Goal: Task Accomplishment & Management: Manage account settings

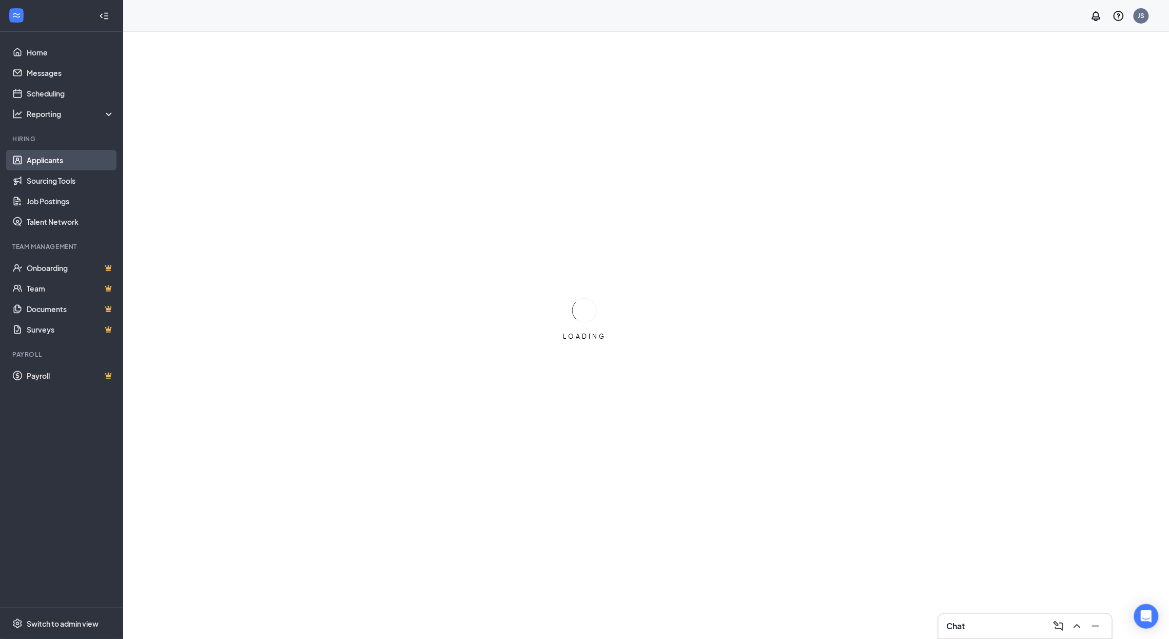
click at [64, 161] on link "Applicants" at bounding box center [71, 160] width 88 height 21
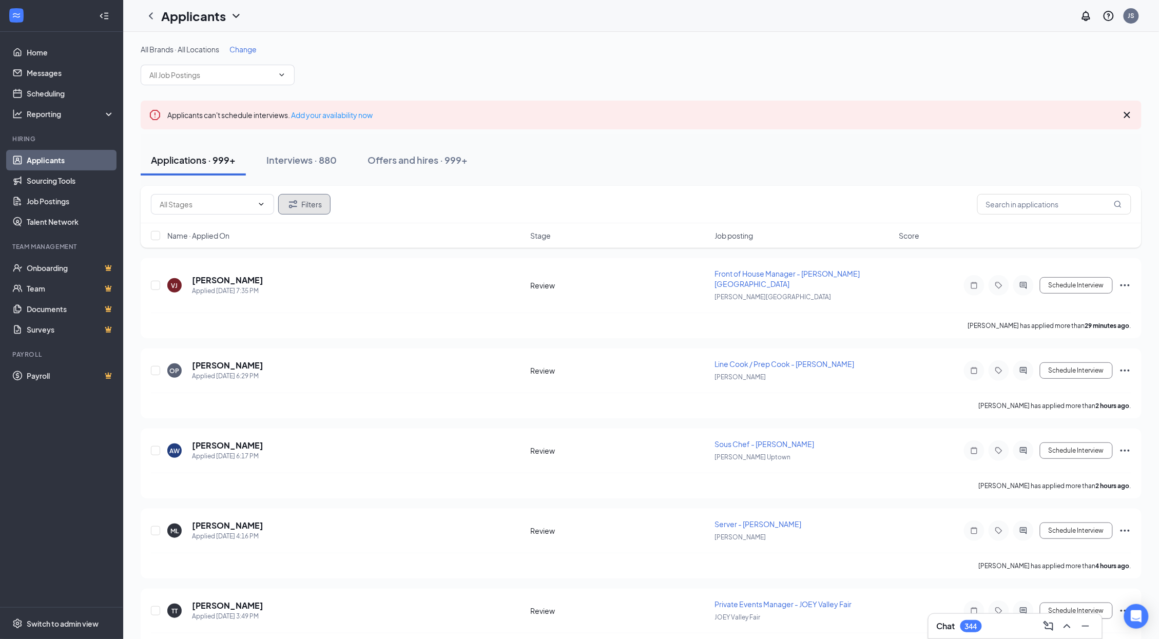
click at [319, 214] on button "Filters" at bounding box center [304, 204] width 52 height 21
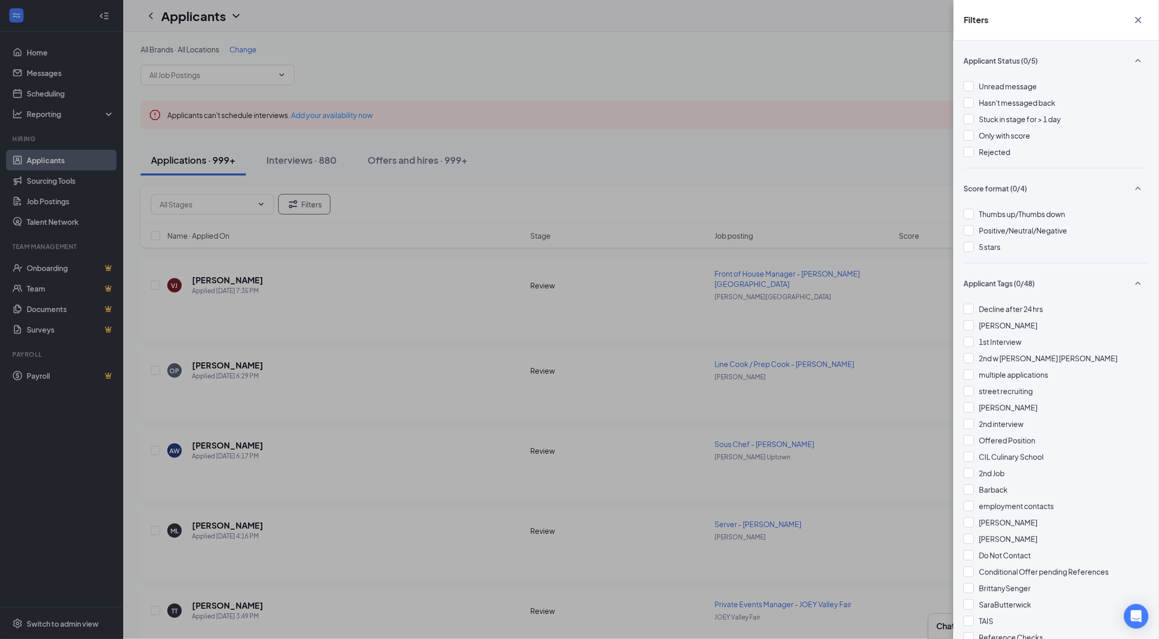
click at [476, 187] on div "Filters Applicant Status (0/5) Unread message Hasn't messaged back Stuck in sta…" at bounding box center [579, 319] width 1159 height 639
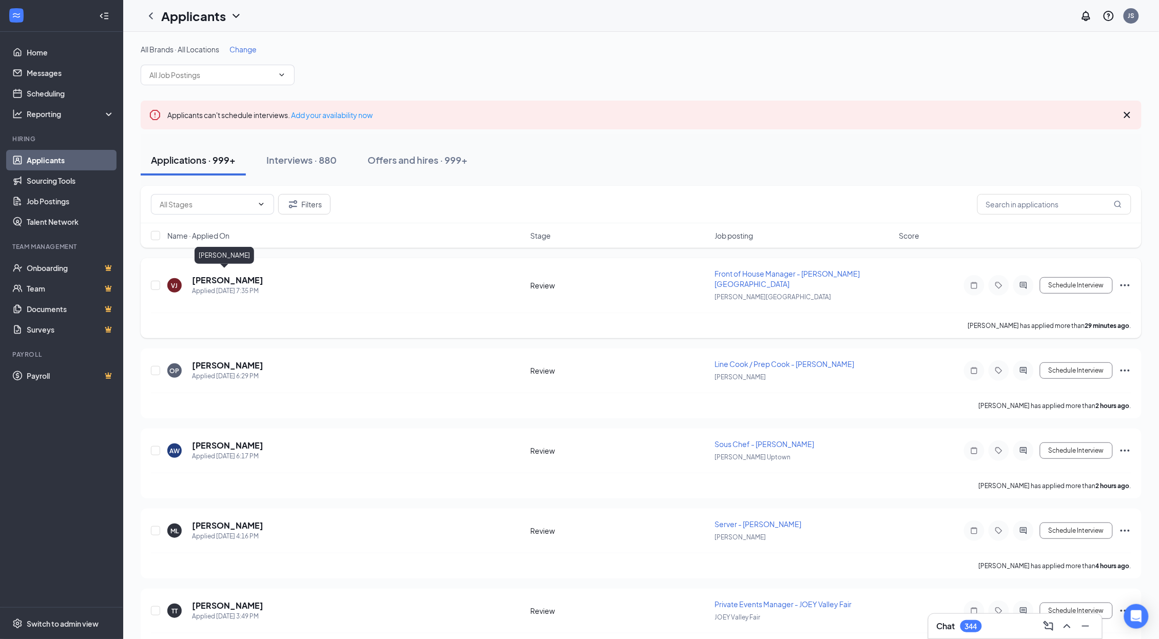
click at [222, 279] on h5 "[PERSON_NAME]" at bounding box center [227, 280] width 71 height 11
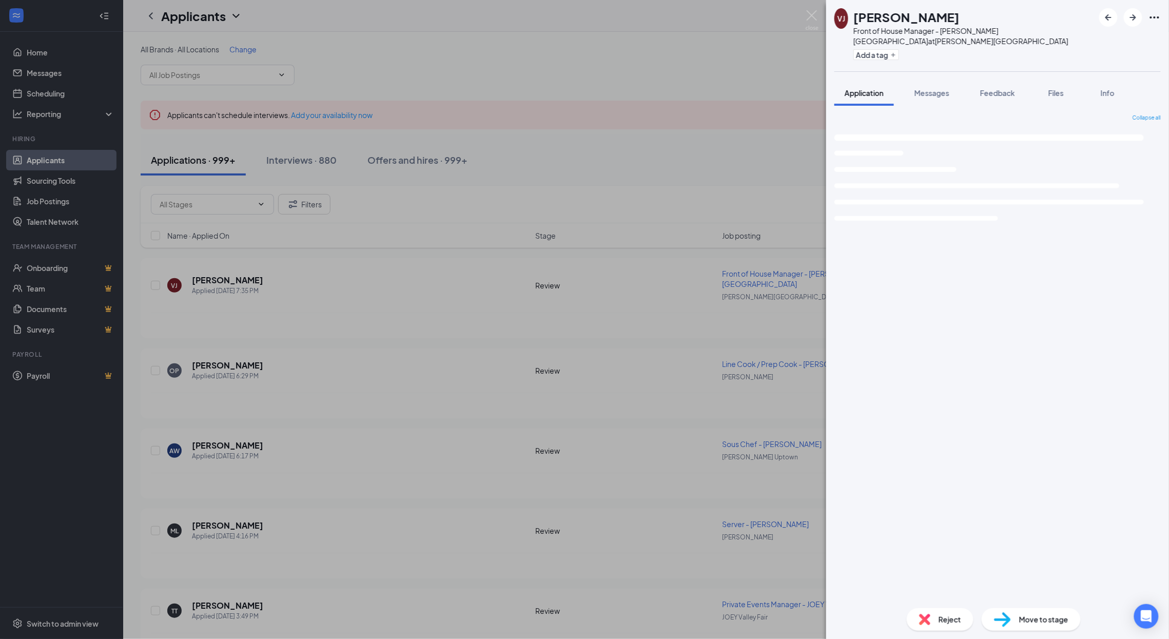
click at [930, 89] on span "Messages" at bounding box center [932, 92] width 35 height 9
click at [934, 95] on span "Messages" at bounding box center [932, 92] width 35 height 9
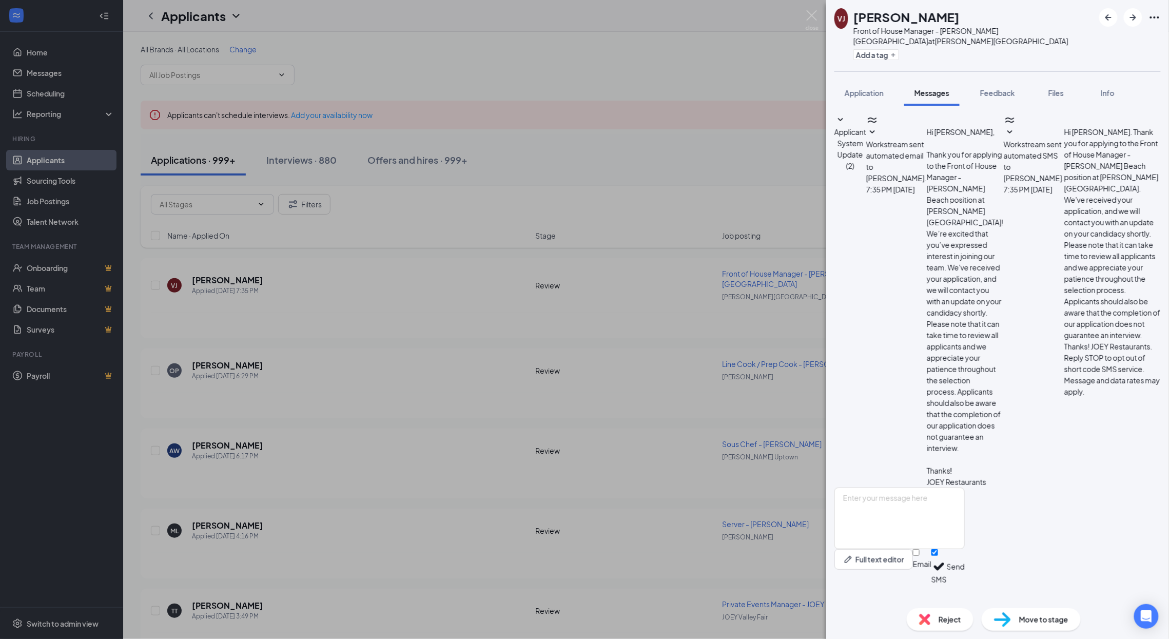
click at [866, 127] on span "Applicant System Update (2)" at bounding box center [850, 148] width 32 height 43
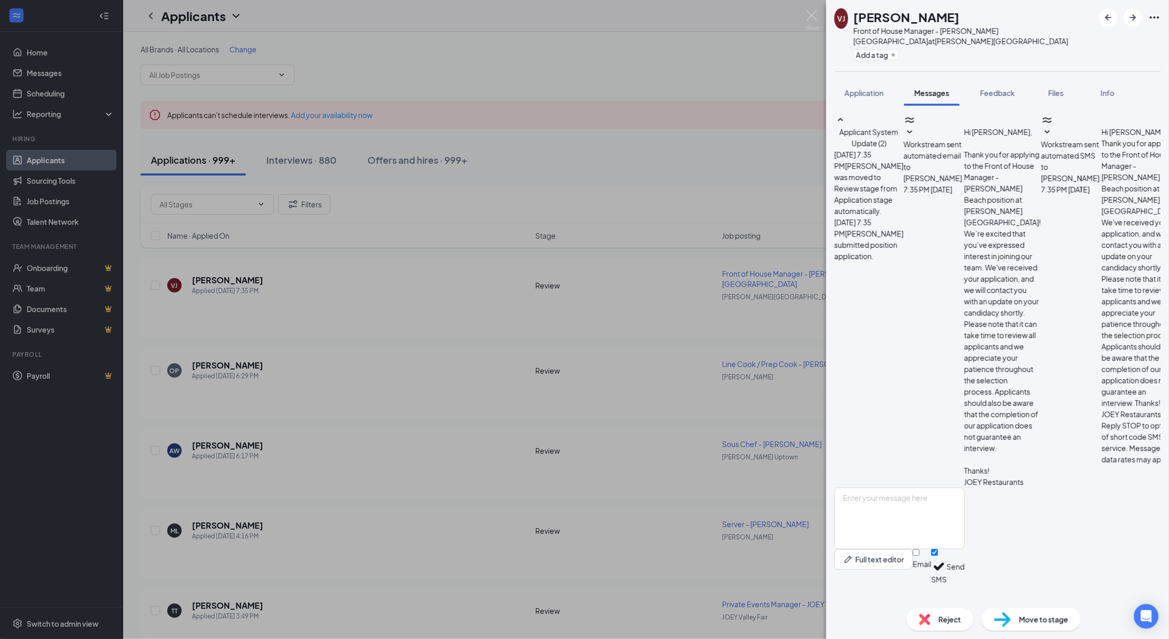
click at [899, 127] on span "Applicant System Update (2)" at bounding box center [869, 137] width 59 height 21
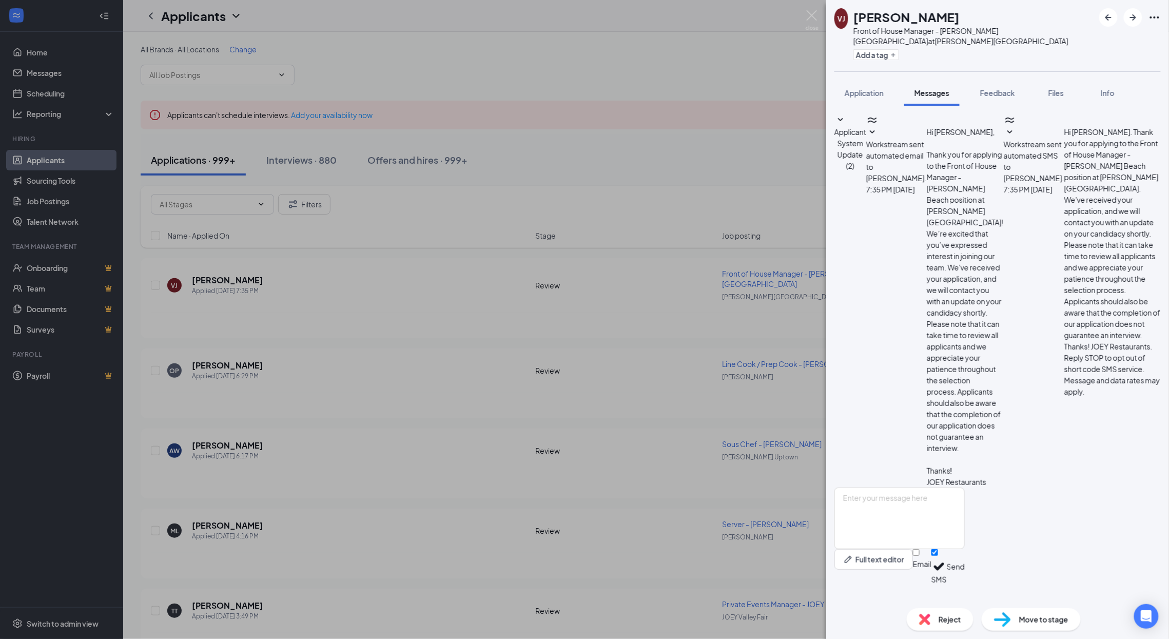
click at [723, 142] on div "[PERSON_NAME] Front of House Manager - [PERSON_NAME][GEOGRAPHIC_DATA] at [PERSO…" at bounding box center [584, 319] width 1169 height 639
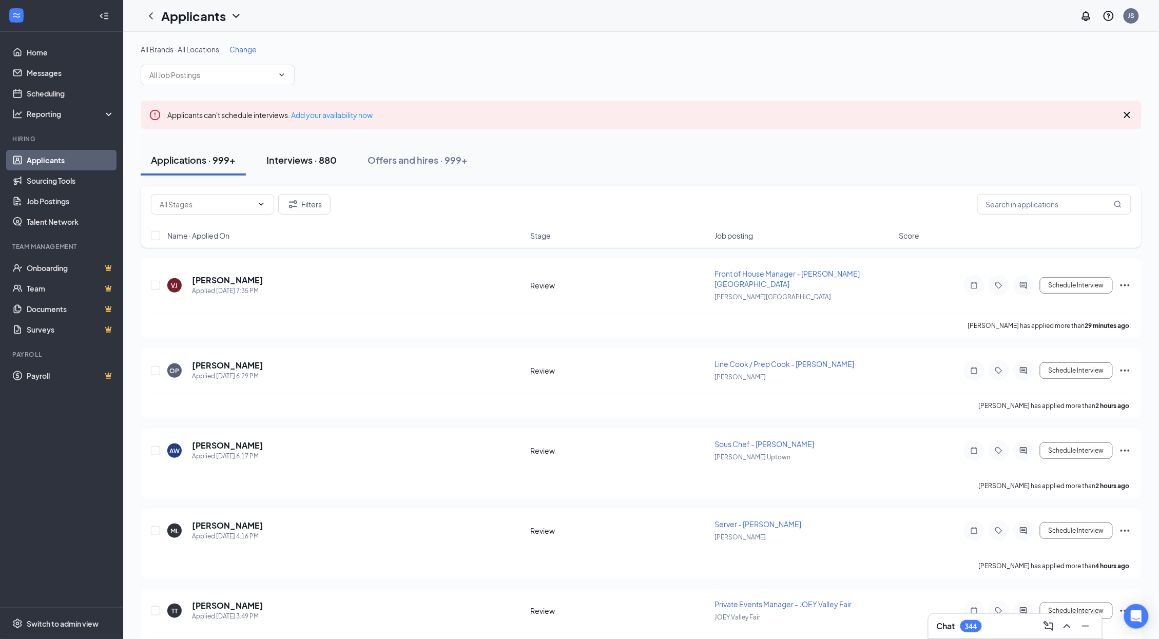
click at [309, 169] on button "Interviews · 880" at bounding box center [301, 160] width 91 height 31
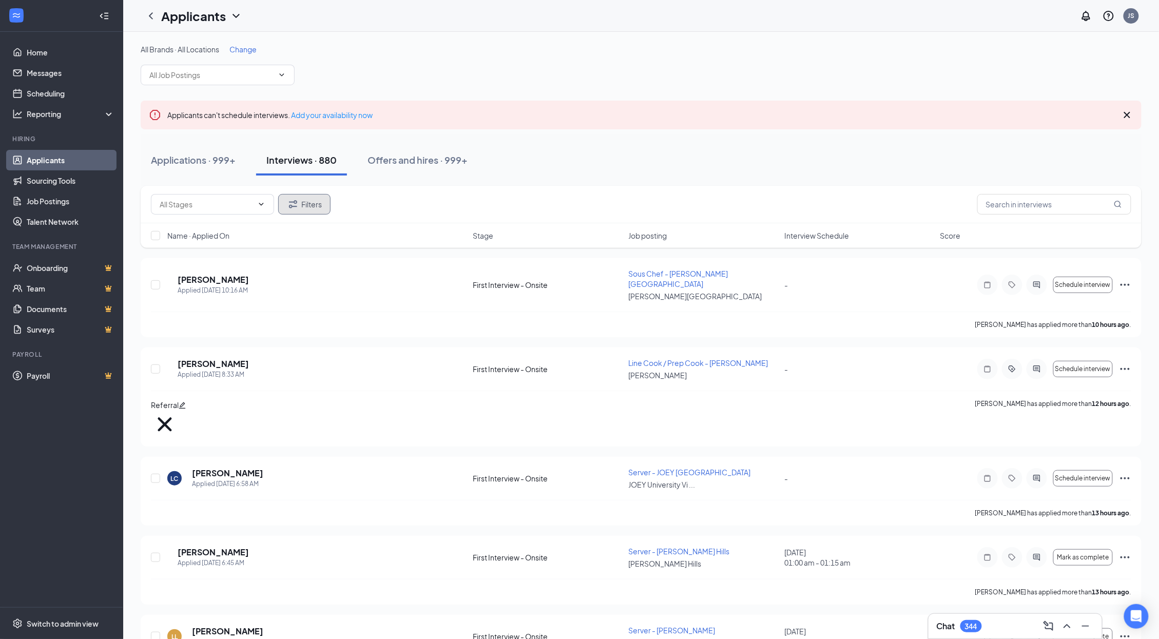
click at [319, 209] on button "Filters" at bounding box center [304, 204] width 52 height 21
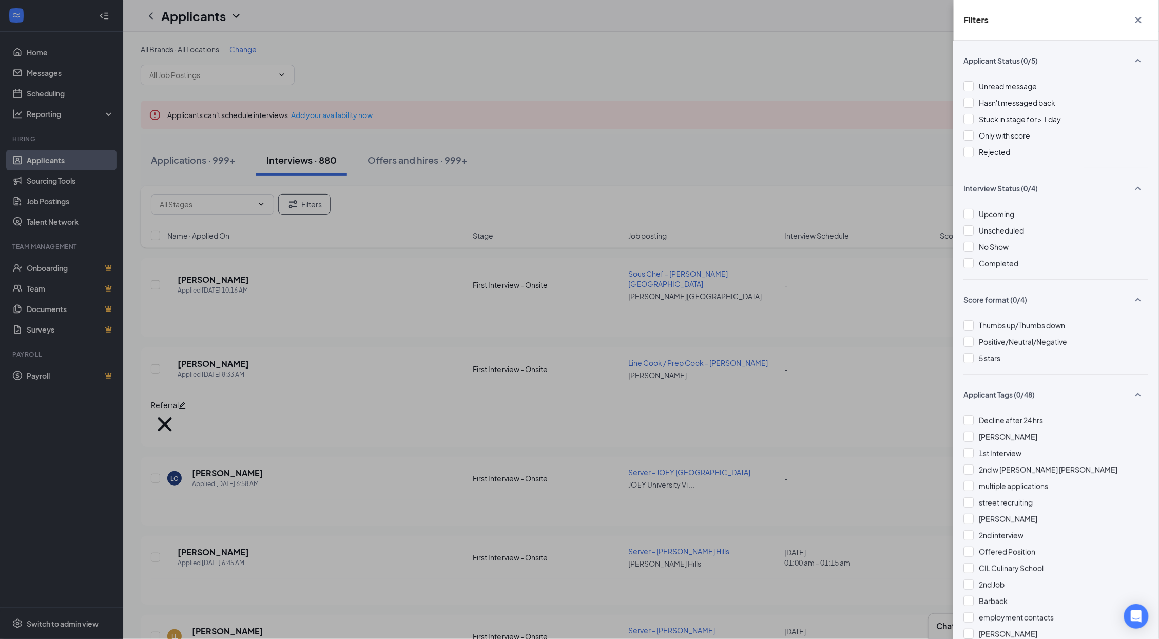
drag, startPoint x: 983, startPoint y: 157, endPoint x: 889, endPoint y: 156, distance: 93.4
click at [983, 157] on div "Rejected" at bounding box center [994, 151] width 31 height 11
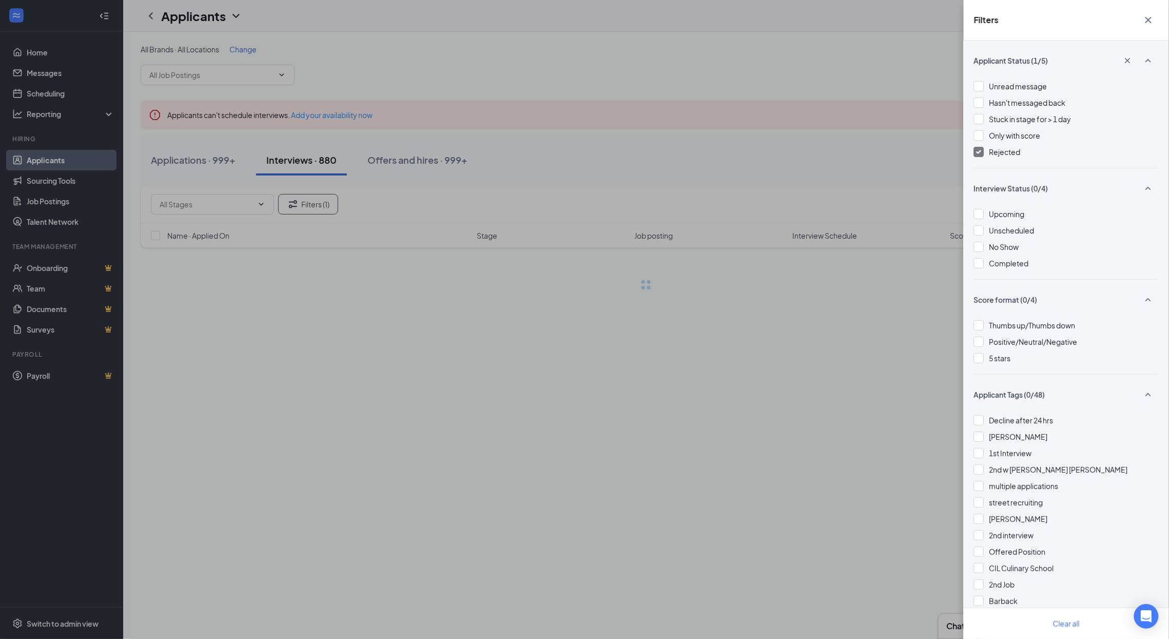
click at [795, 146] on div "Filters Applicant Status (1/5) Unread message Hasn't messaged back Stuck in sta…" at bounding box center [584, 319] width 1169 height 639
click at [775, 150] on div "Filters Applicant Status (1/5) Unread message Hasn't messaged back Stuck in sta…" at bounding box center [584, 319] width 1169 height 639
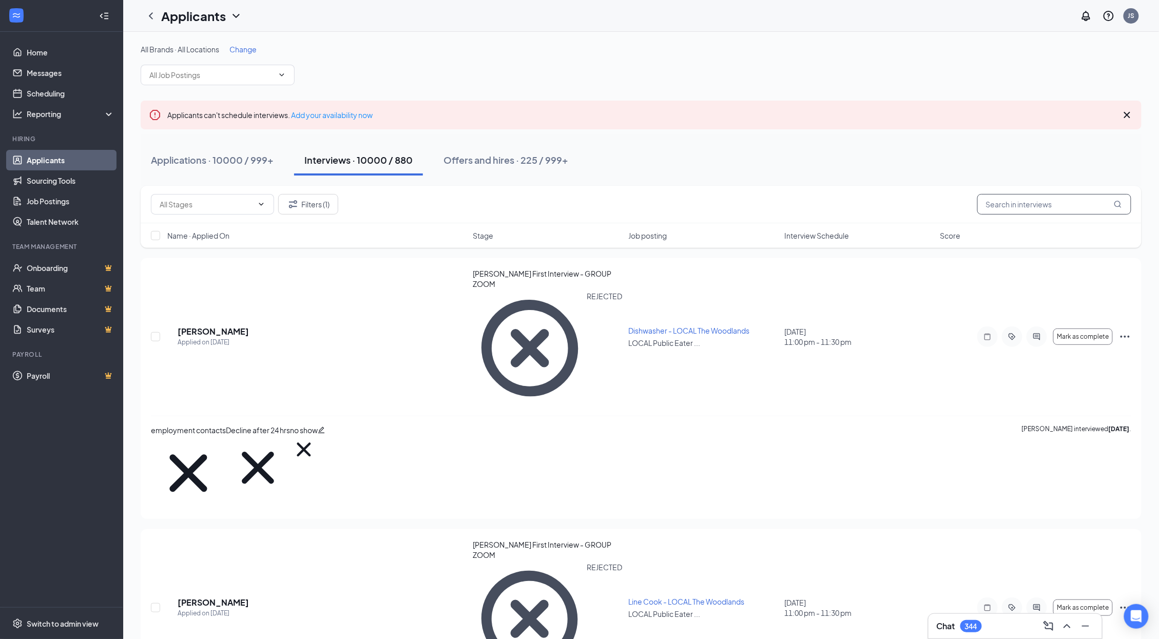
click at [1035, 210] on input "text" at bounding box center [1054, 204] width 154 height 21
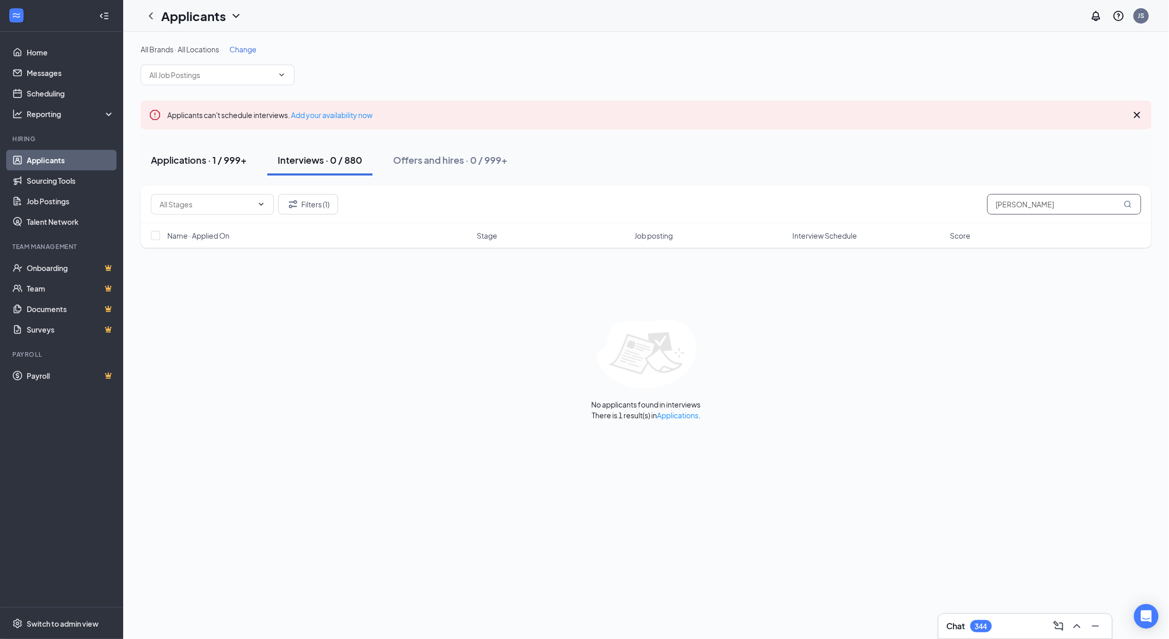
type input "[PERSON_NAME]"
click at [200, 165] on div "Applications · 1 / 999+" at bounding box center [199, 159] width 96 height 13
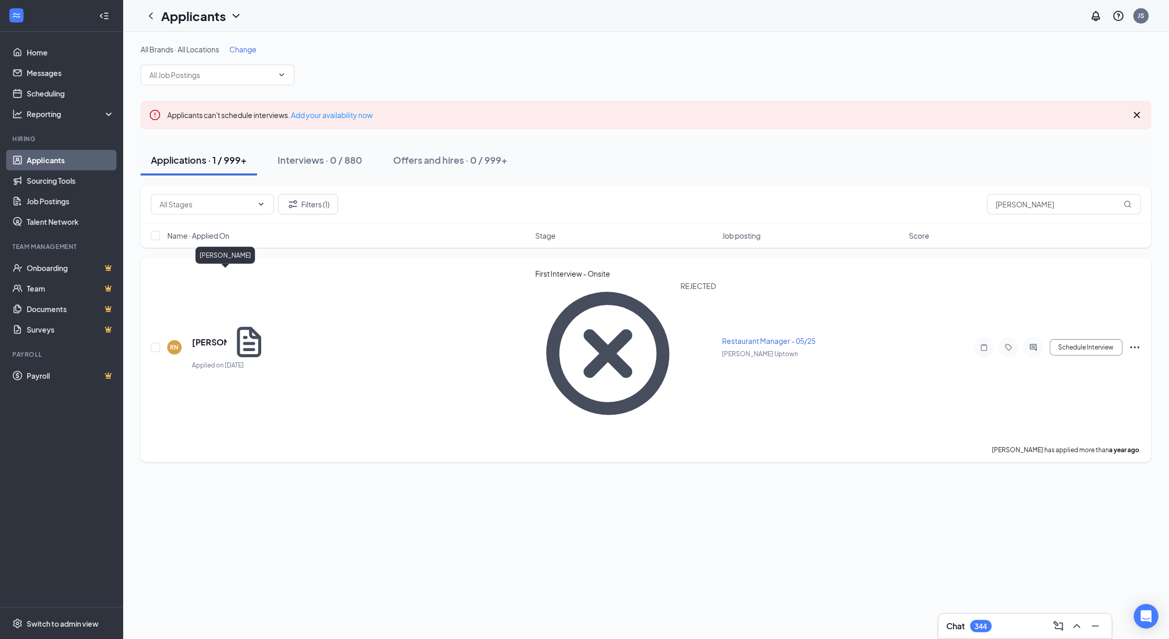
click at [224, 337] on h5 "[PERSON_NAME]" at bounding box center [209, 342] width 35 height 11
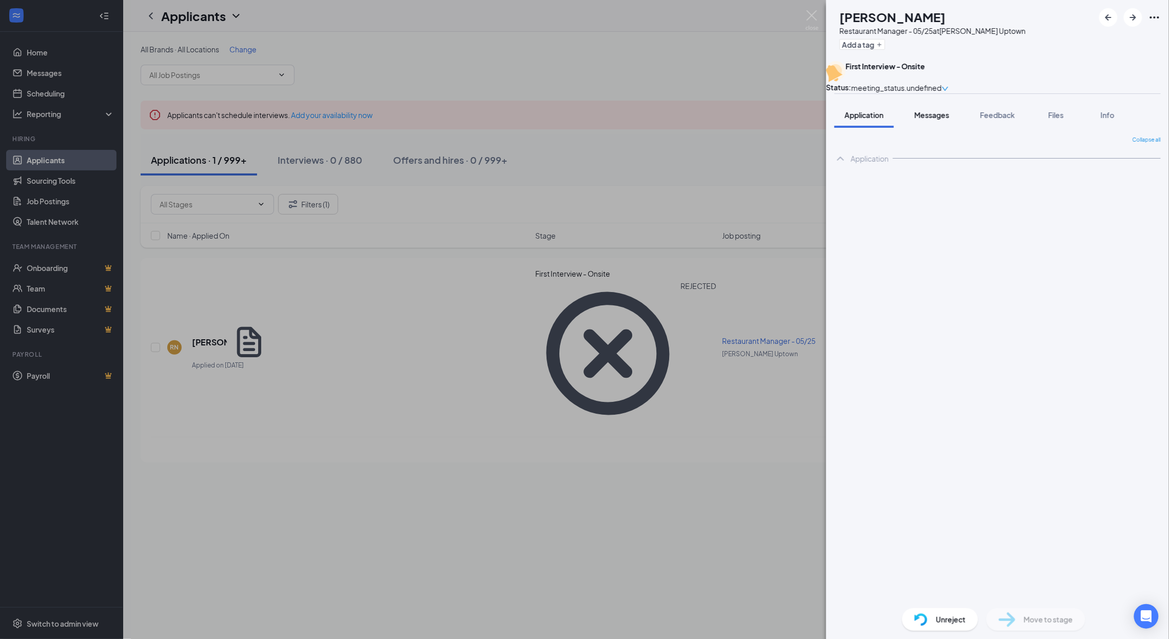
click at [919, 120] on span "Messages" at bounding box center [932, 114] width 35 height 9
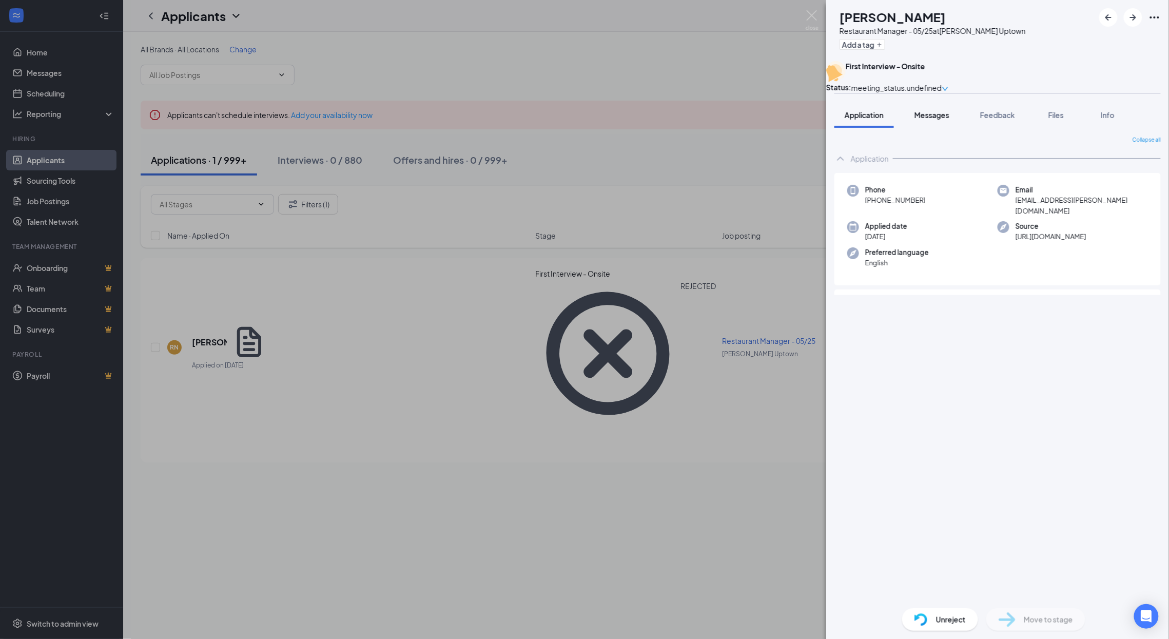
click at [938, 120] on span "Messages" at bounding box center [932, 114] width 35 height 9
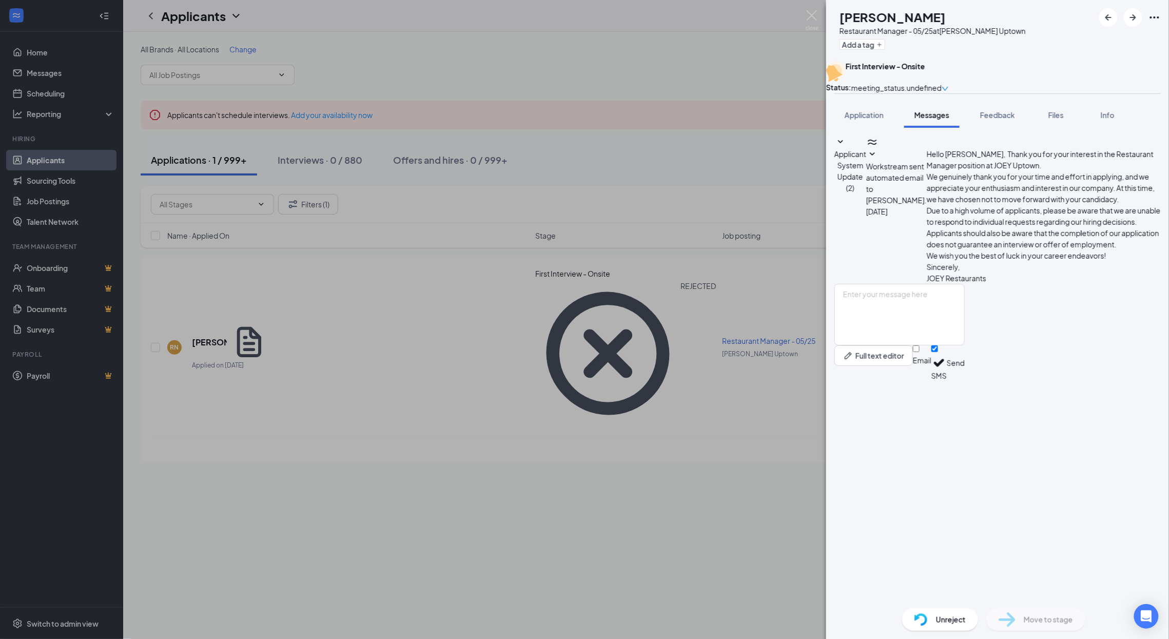
click at [847, 148] on icon "SmallChevronDown" at bounding box center [840, 142] width 12 height 12
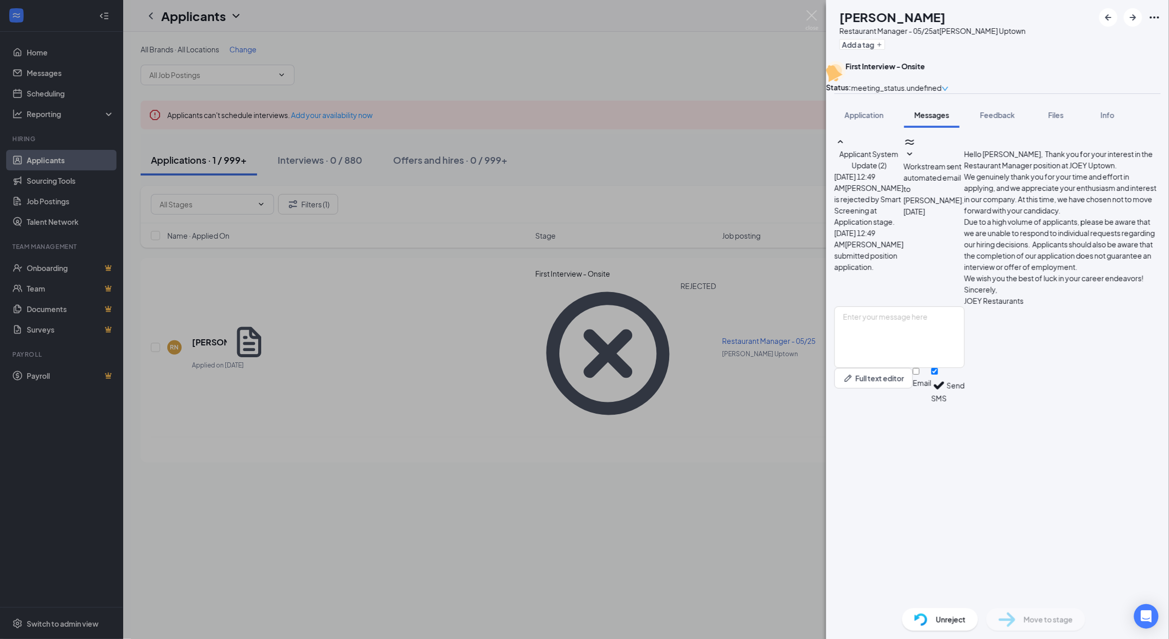
click at [916, 161] on icon "SmallChevronDown" at bounding box center [910, 154] width 12 height 12
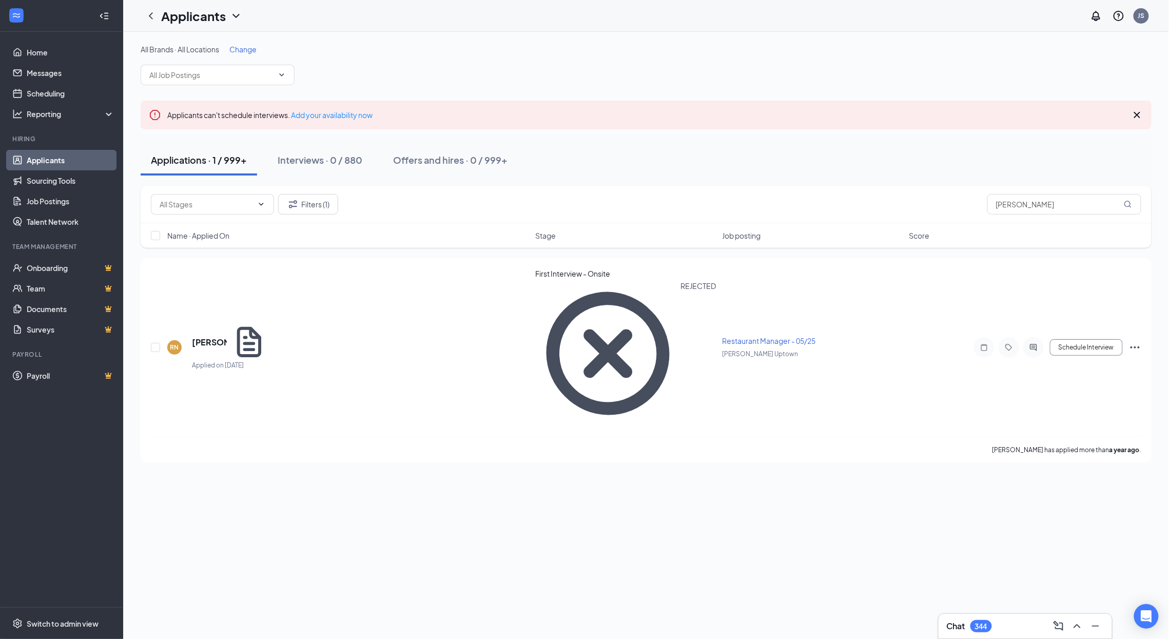
click at [601, 170] on div "Applications · 1 / 999+ Interviews · 0 / 880 Offers and hires · 0 / 999+" at bounding box center [646, 160] width 1011 height 31
click at [736, 336] on span "Restaurant Manager - 05/25" at bounding box center [769, 340] width 93 height 9
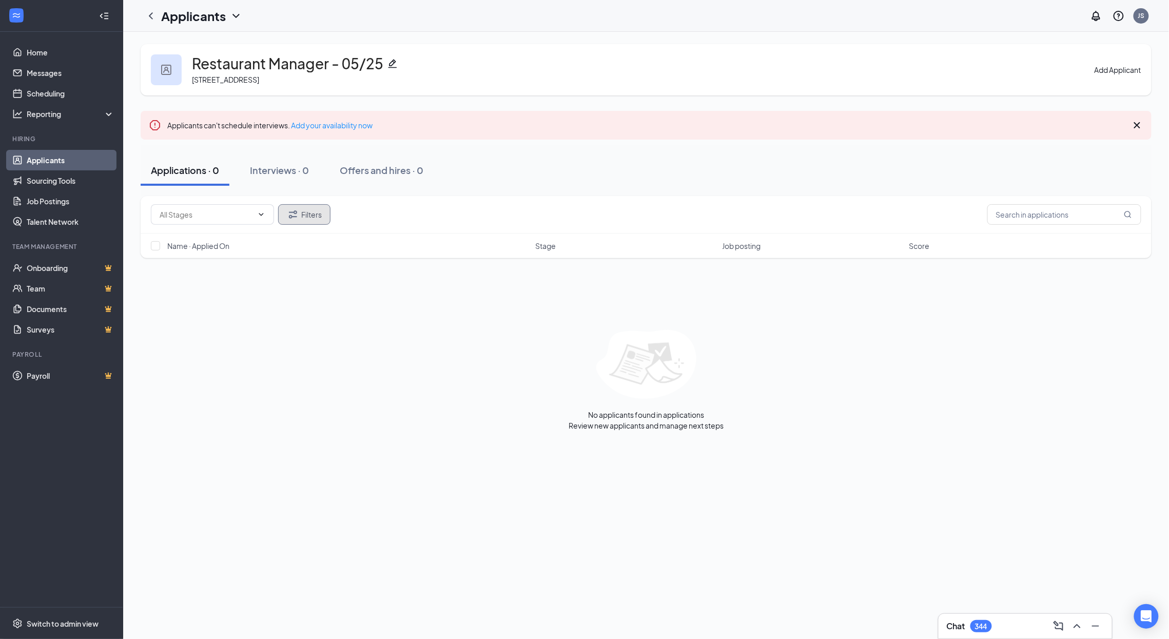
click at [311, 217] on button "Filters" at bounding box center [304, 214] width 52 height 21
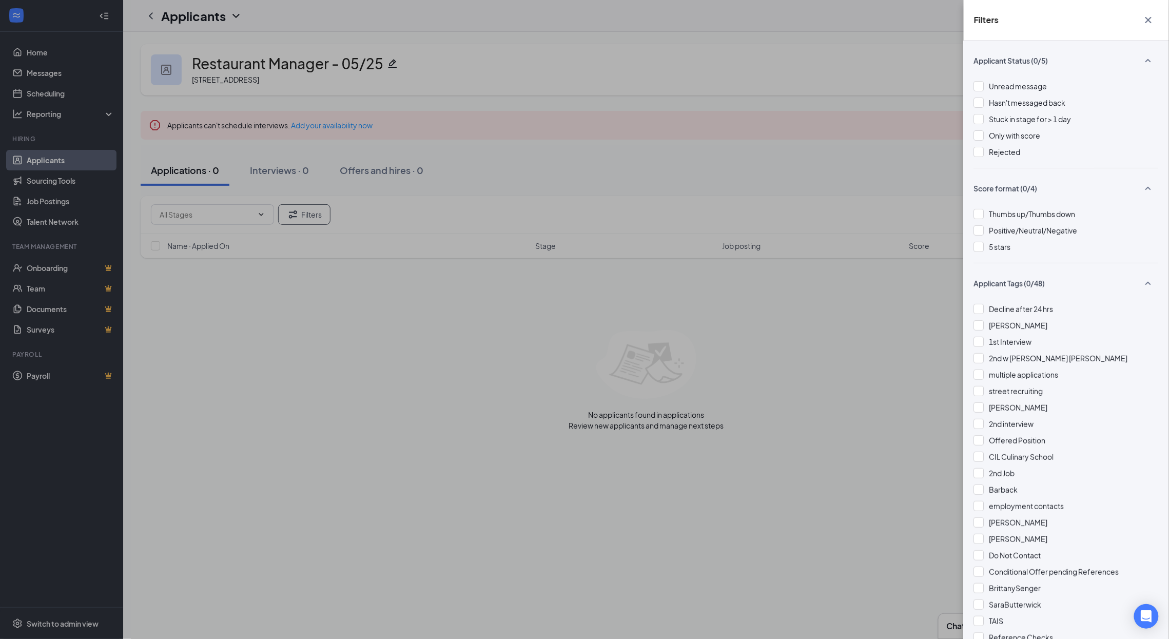
click at [749, 176] on div "Filters Applicant Status (0/5) Unread message Hasn't messaged back Stuck in sta…" at bounding box center [584, 319] width 1169 height 639
